Goal: Task Accomplishment & Management: Manage account settings

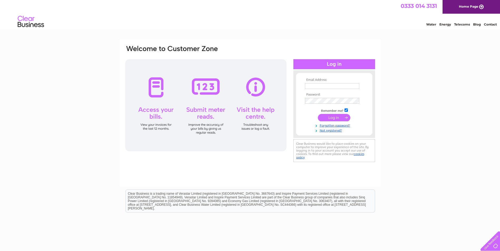
type input "[EMAIL_ADDRESS][DOMAIN_NAME]"
click at [324, 116] on input "submit" at bounding box center [334, 117] width 32 height 7
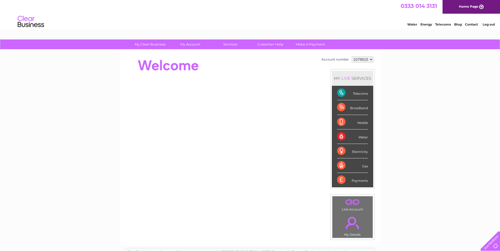
click at [361, 59] on select "1079615" at bounding box center [362, 59] width 22 height 6
click at [299, 69] on div at bounding box center [221, 65] width 192 height 21
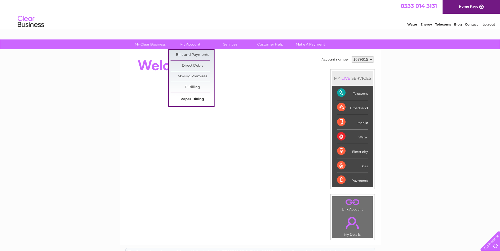
click at [193, 99] on link "Paper Billing" at bounding box center [191, 99] width 43 height 11
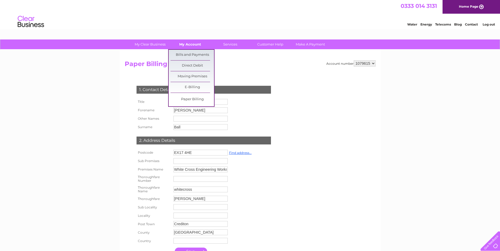
click at [188, 45] on link "My Account" at bounding box center [189, 45] width 43 height 10
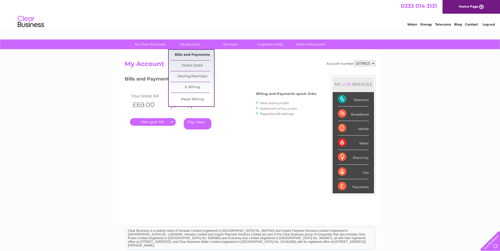
click at [190, 53] on link "Bills and Payments" at bounding box center [191, 55] width 43 height 11
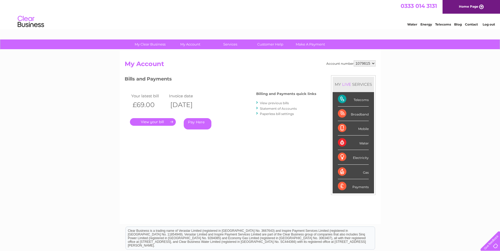
click at [152, 121] on link "." at bounding box center [153, 122] width 46 height 8
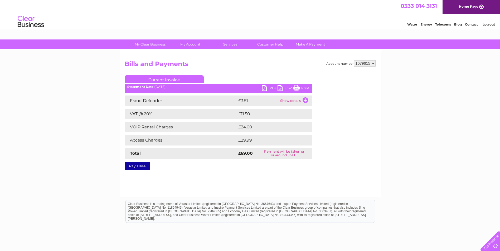
click at [298, 86] on link "Print" at bounding box center [301, 89] width 16 height 8
